Goal: Task Accomplishment & Management: Manage account settings

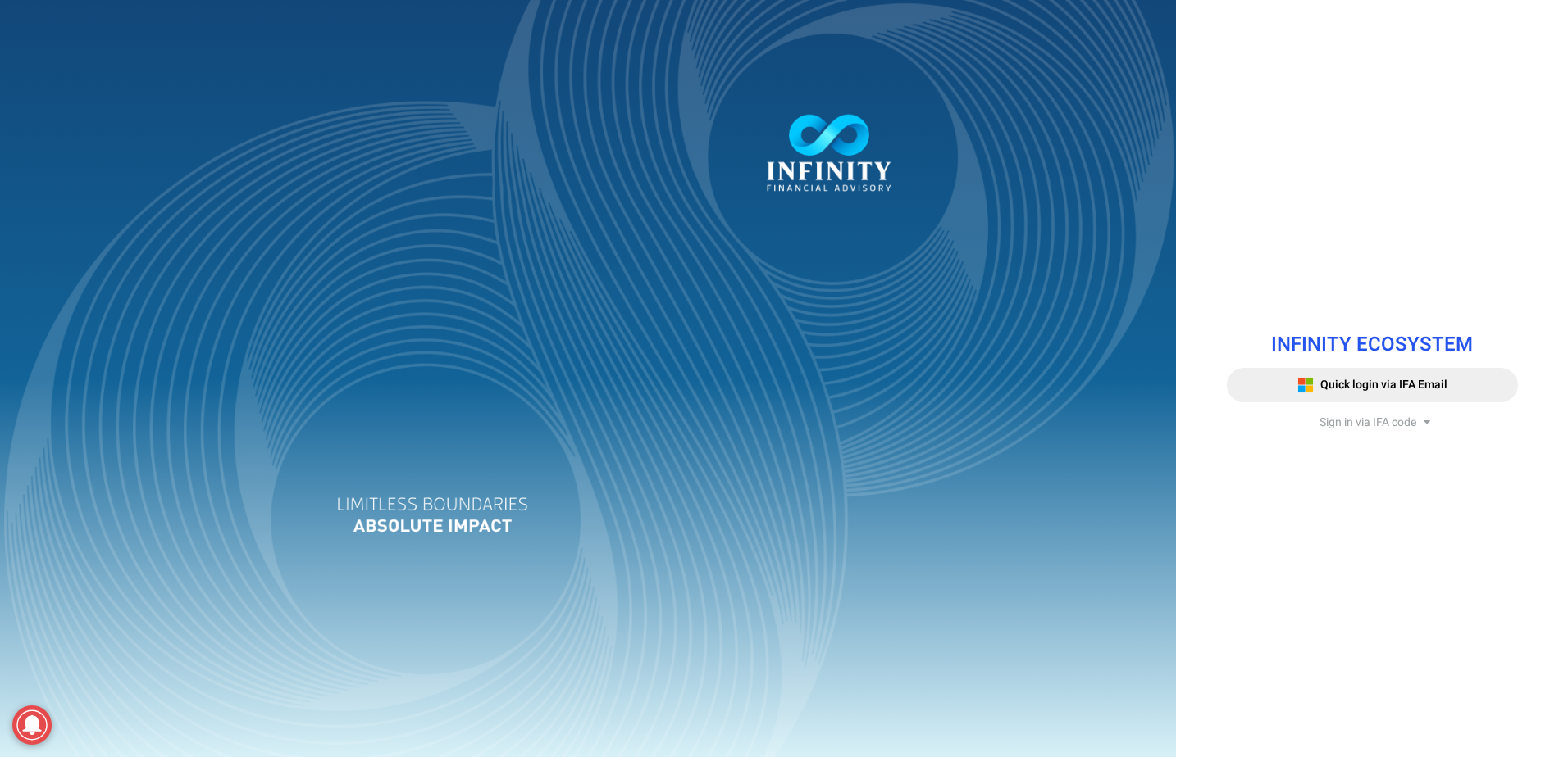
click at [1357, 428] on span "Sign in via IFA code" at bounding box center [1367, 423] width 97 height 17
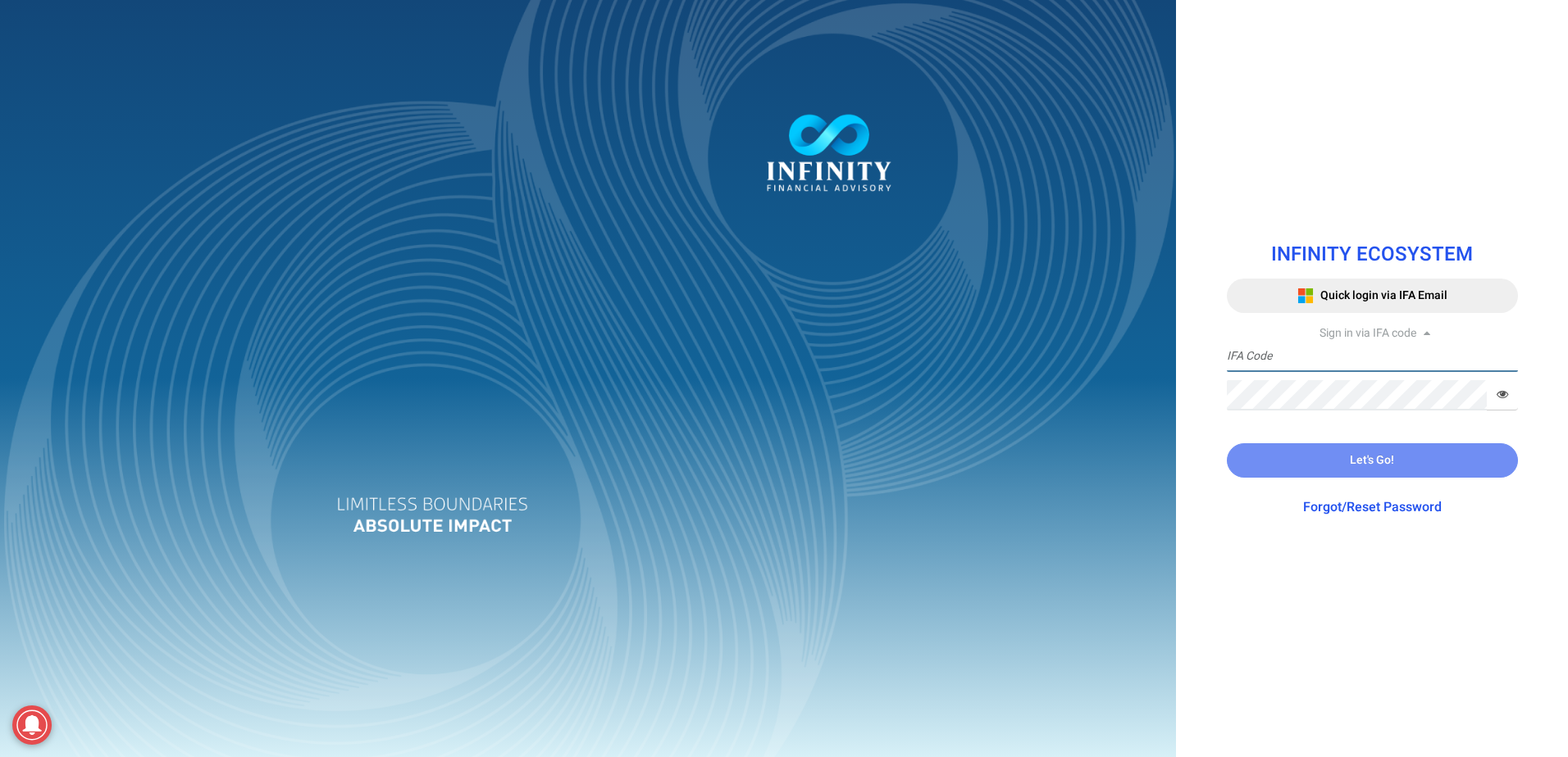
type input "[PERSON_NAME]"
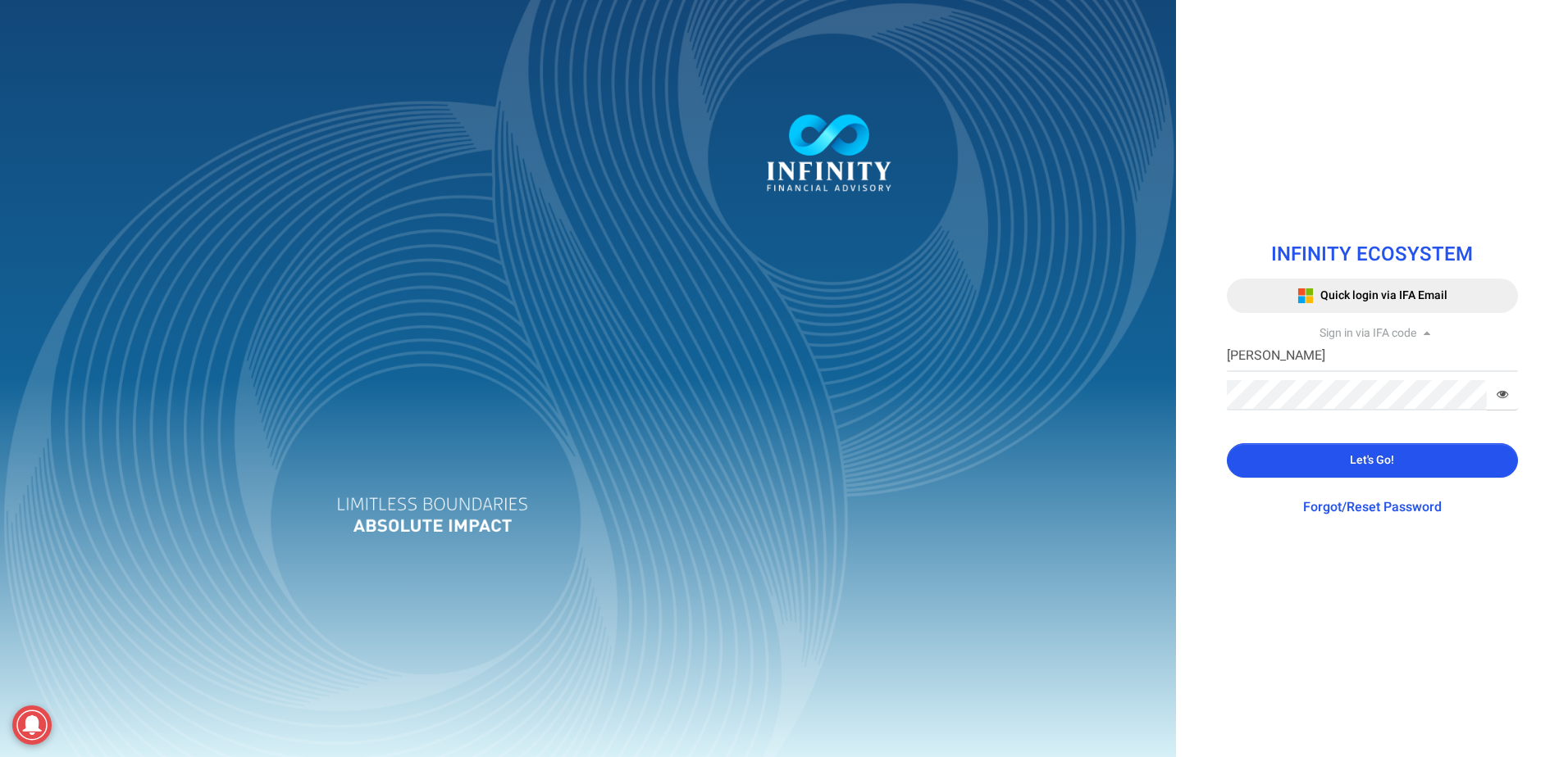
click at [1341, 454] on button "Let's Go!" at bounding box center [1373, 460] width 291 height 34
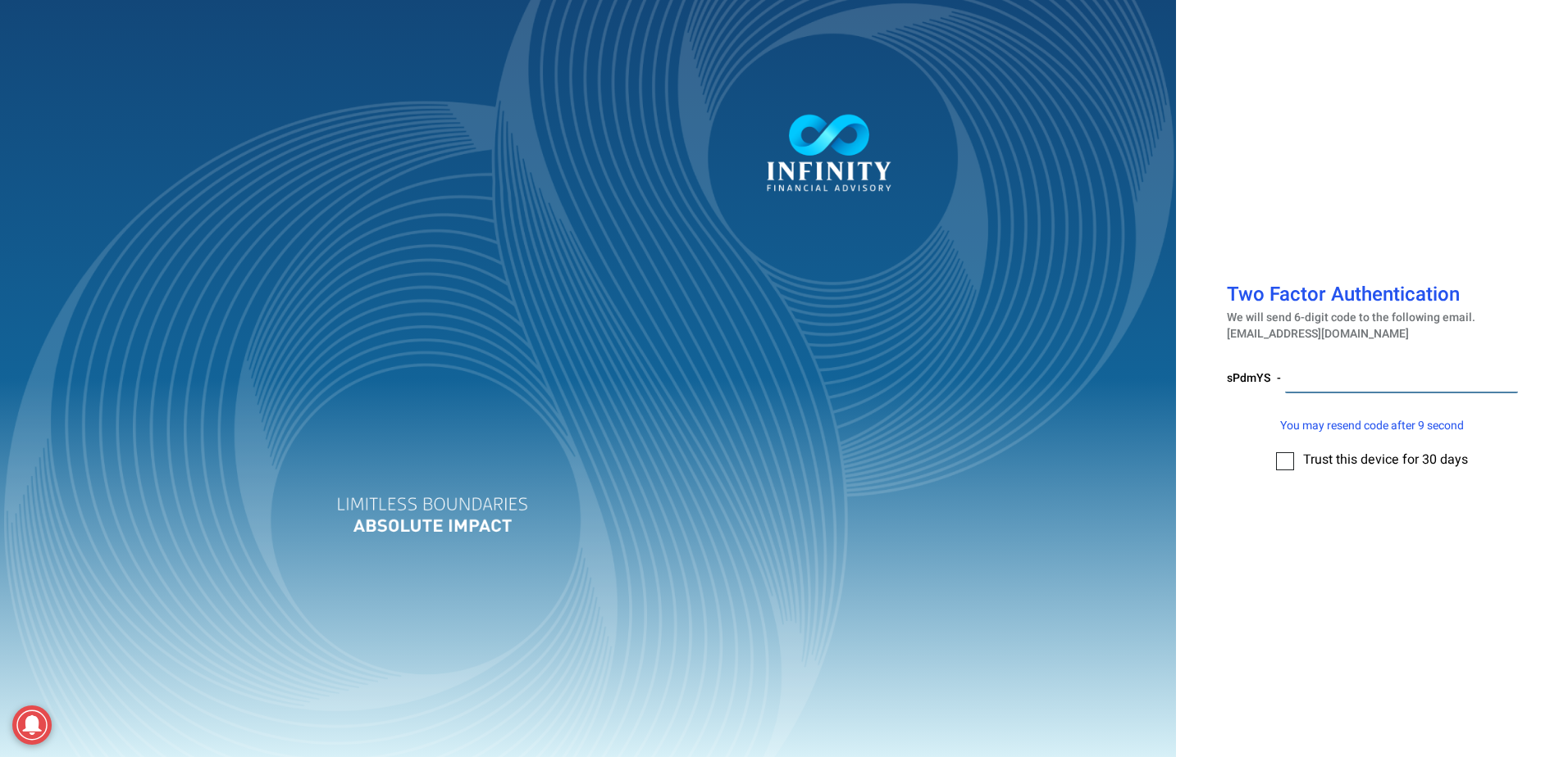
click at [1395, 379] on input "number" at bounding box center [1401, 378] width 233 height 31
paste input "725001"
type input "725001"
